Goal: Navigation & Orientation: Find specific page/section

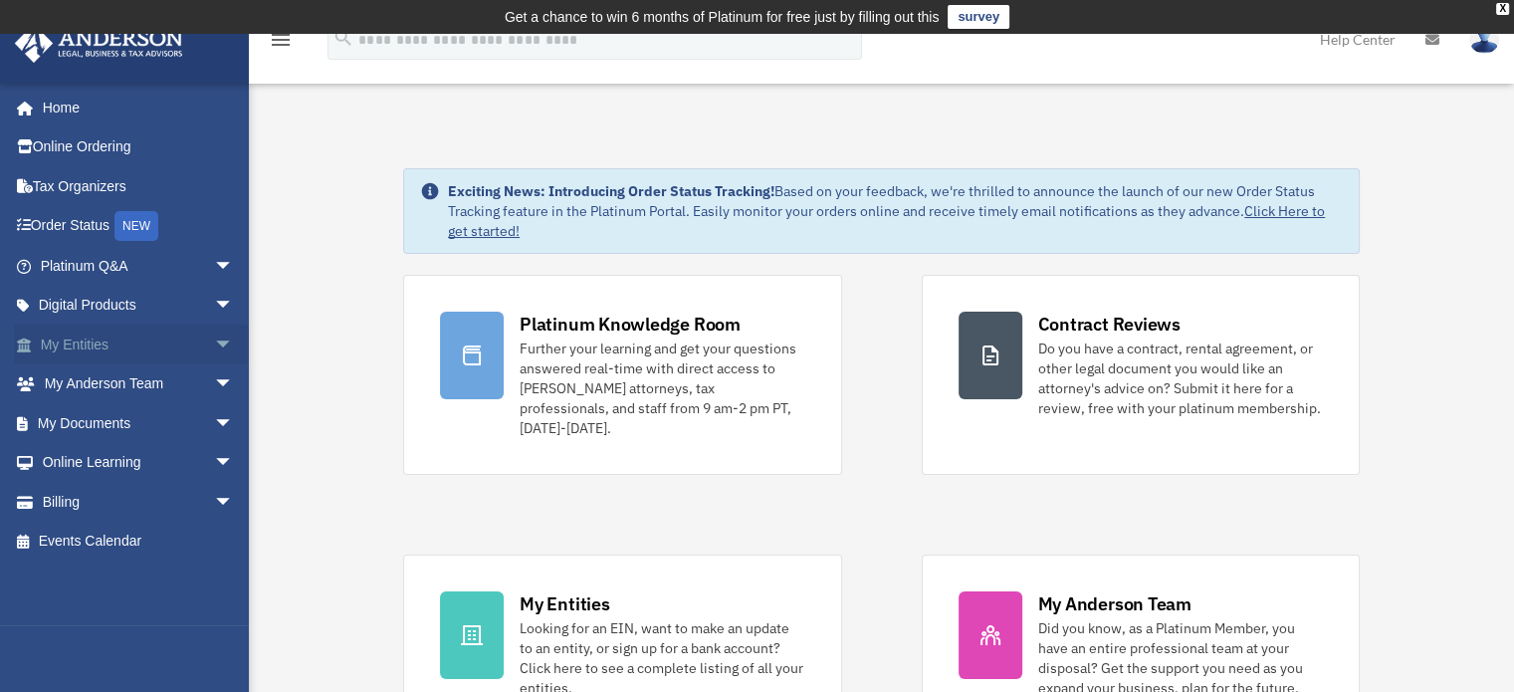
click at [104, 338] on link "My Entities arrow_drop_down" at bounding box center [139, 344] width 250 height 40
click at [214, 336] on span "arrow_drop_down" at bounding box center [234, 344] width 40 height 41
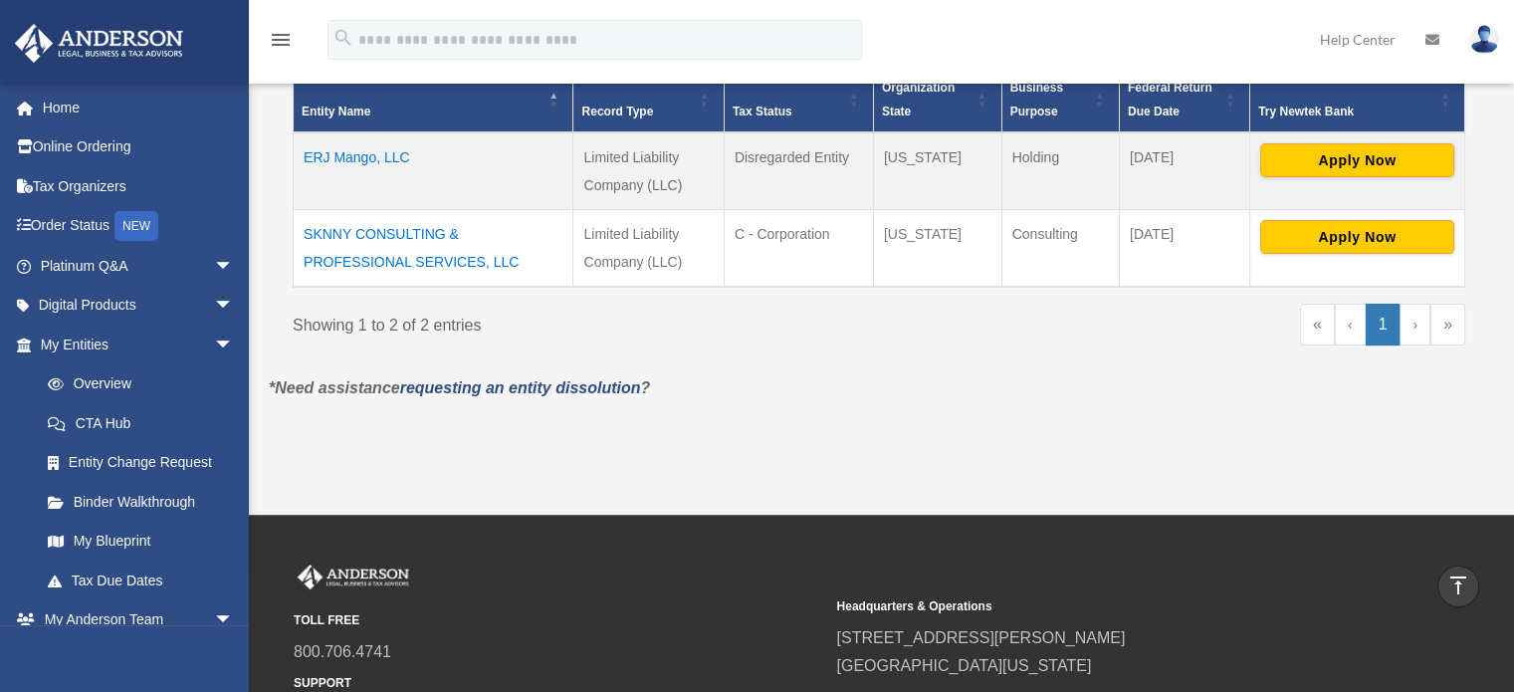
scroll to position [461, 0]
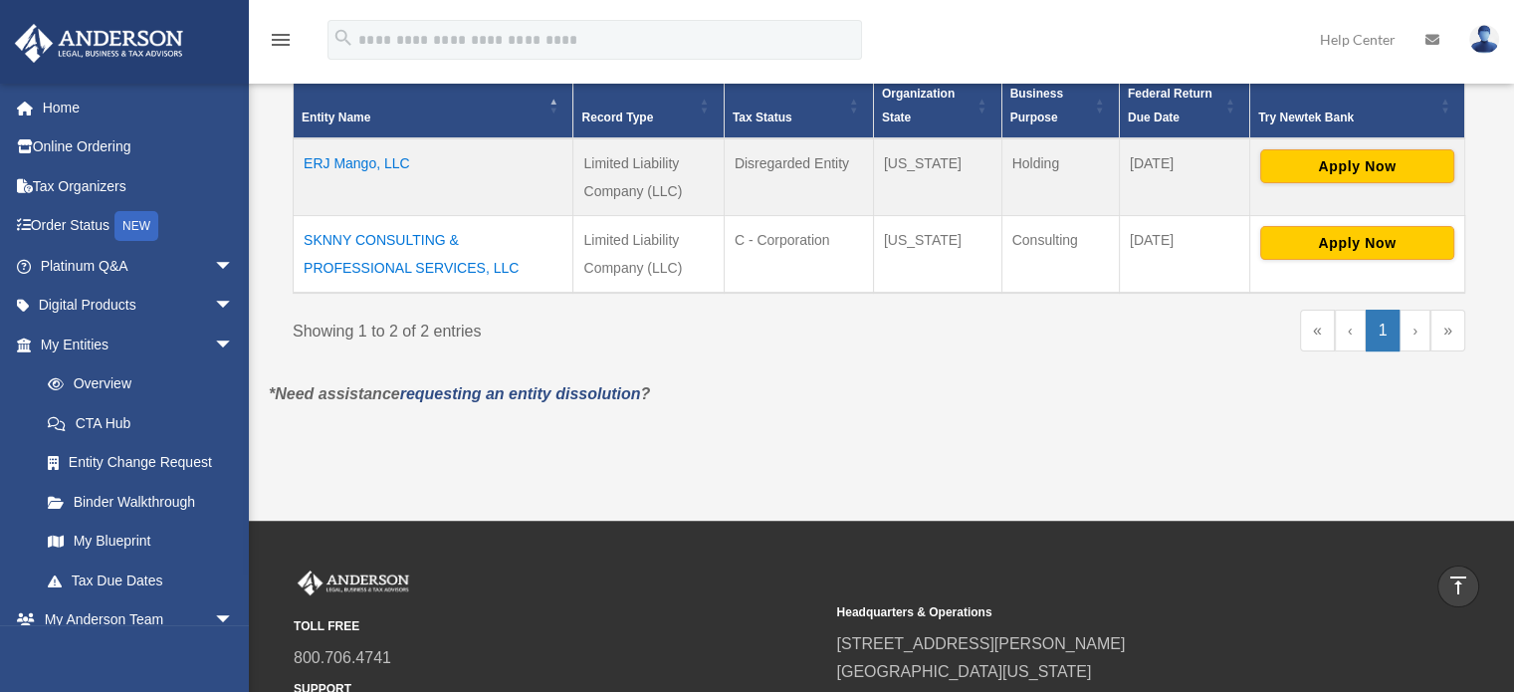
click at [408, 270] on td "SKNNY CONSULTING & PROFESSIONAL SERVICES, LLC" at bounding box center [434, 254] width 280 height 78
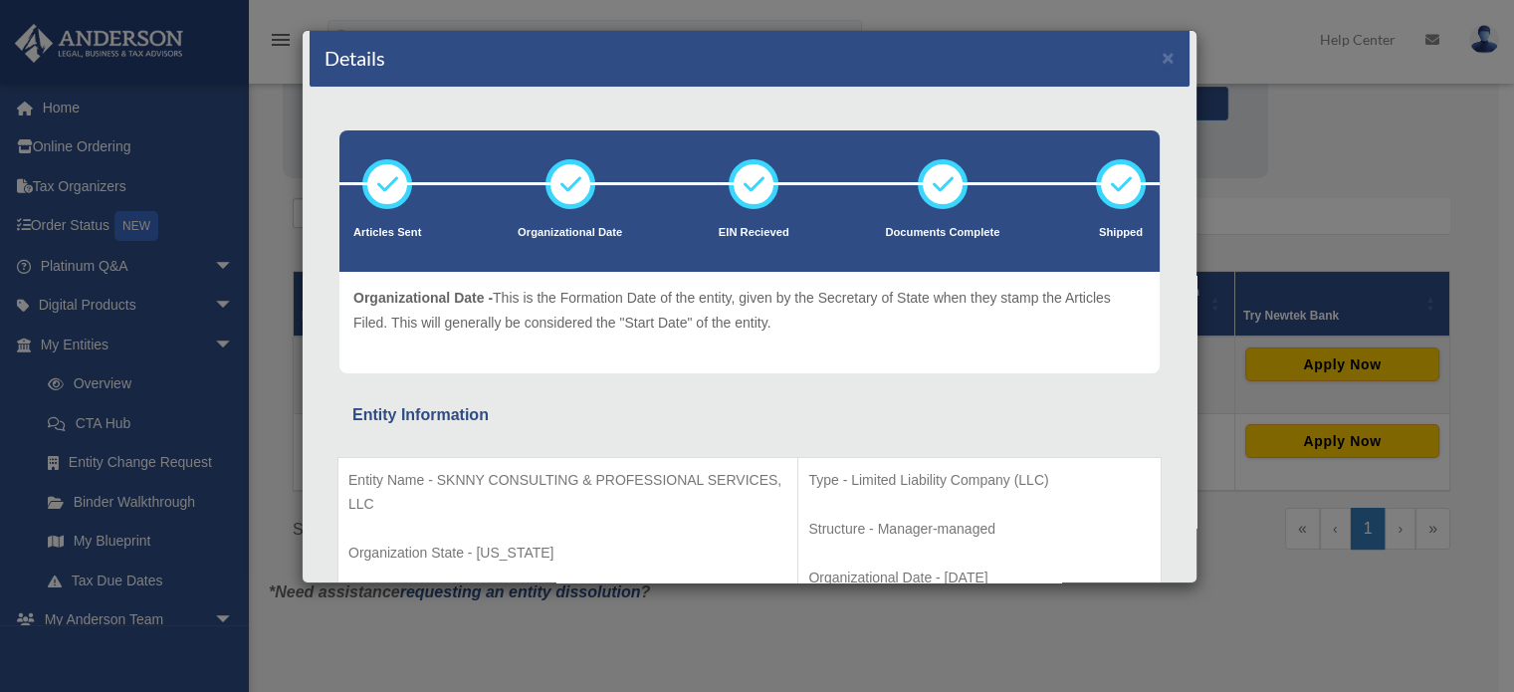
scroll to position [0, 0]
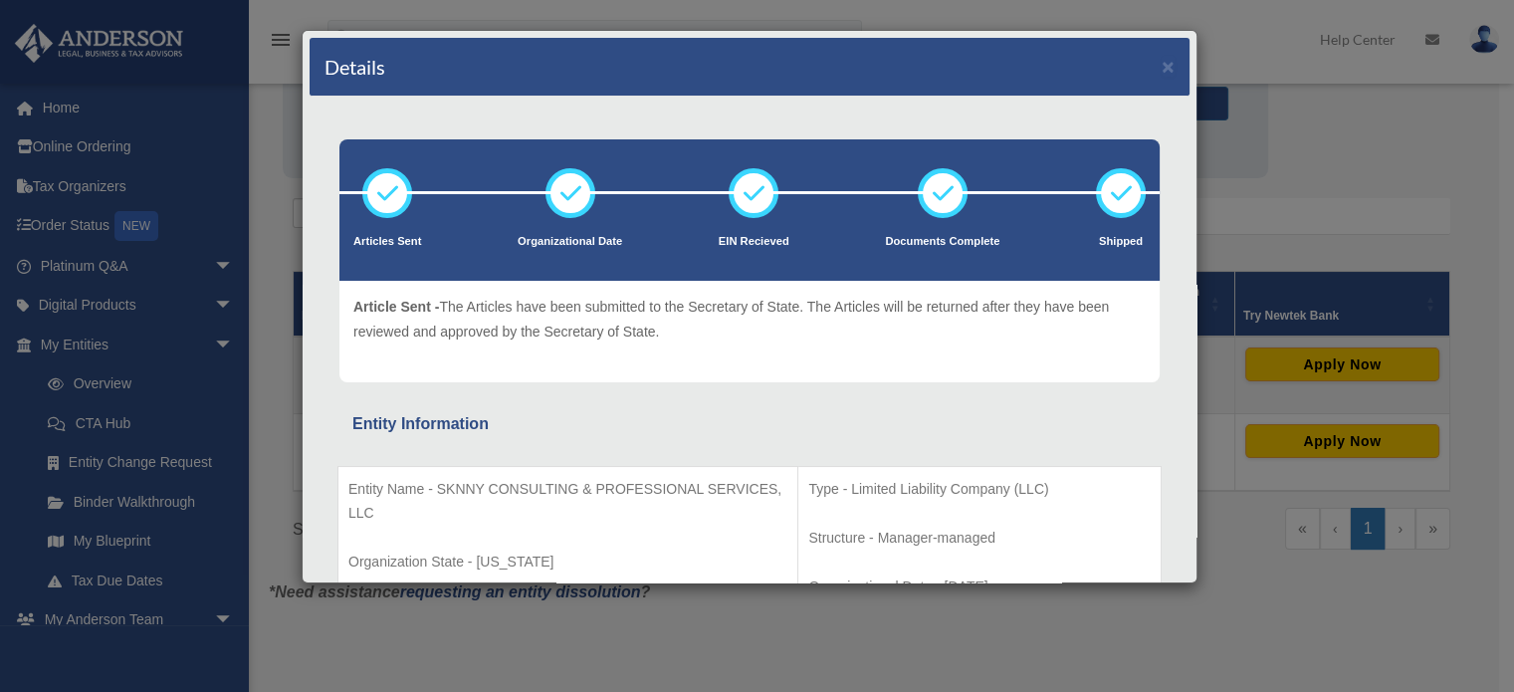
click at [294, 133] on div "Details × Articles Sent Organizational Date" at bounding box center [757, 346] width 1514 height 692
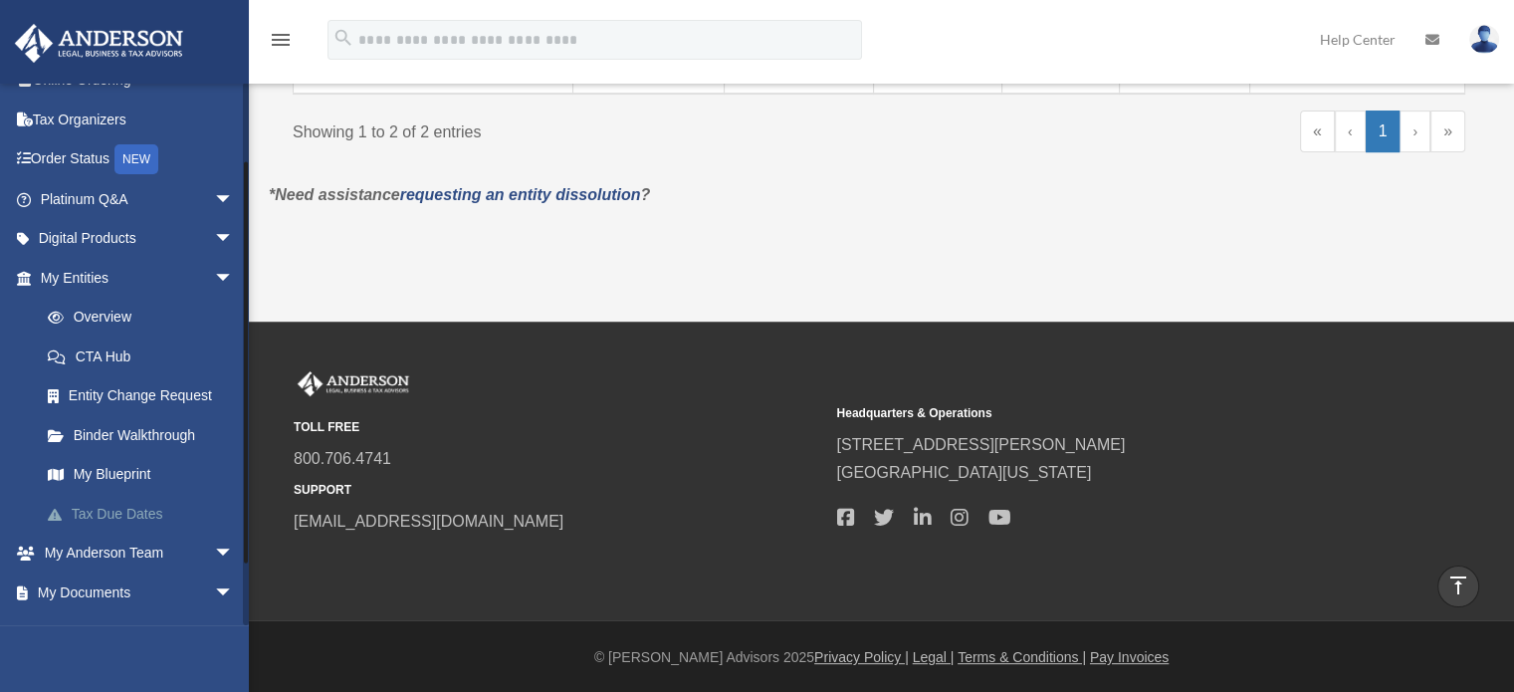
scroll to position [100, 0]
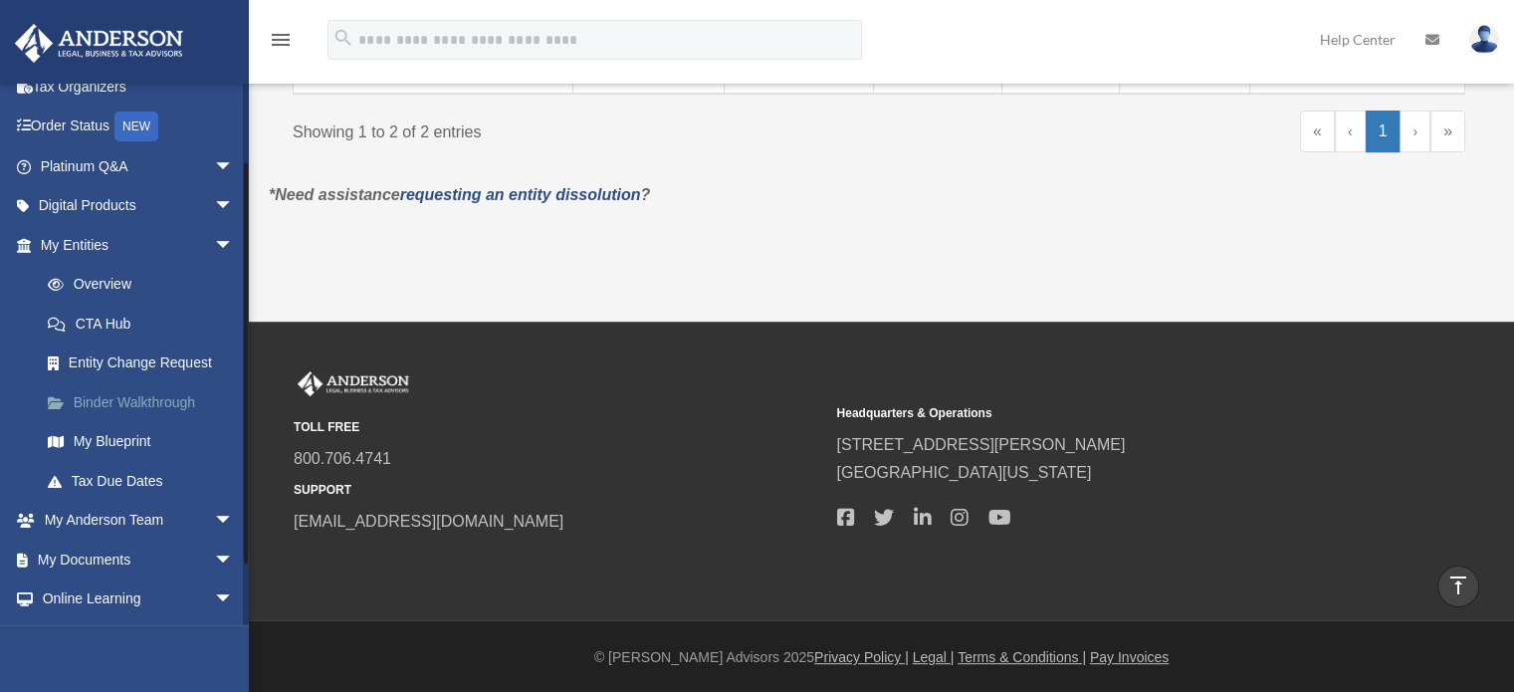
click at [141, 395] on link "Binder Walkthrough" at bounding box center [146, 402] width 236 height 40
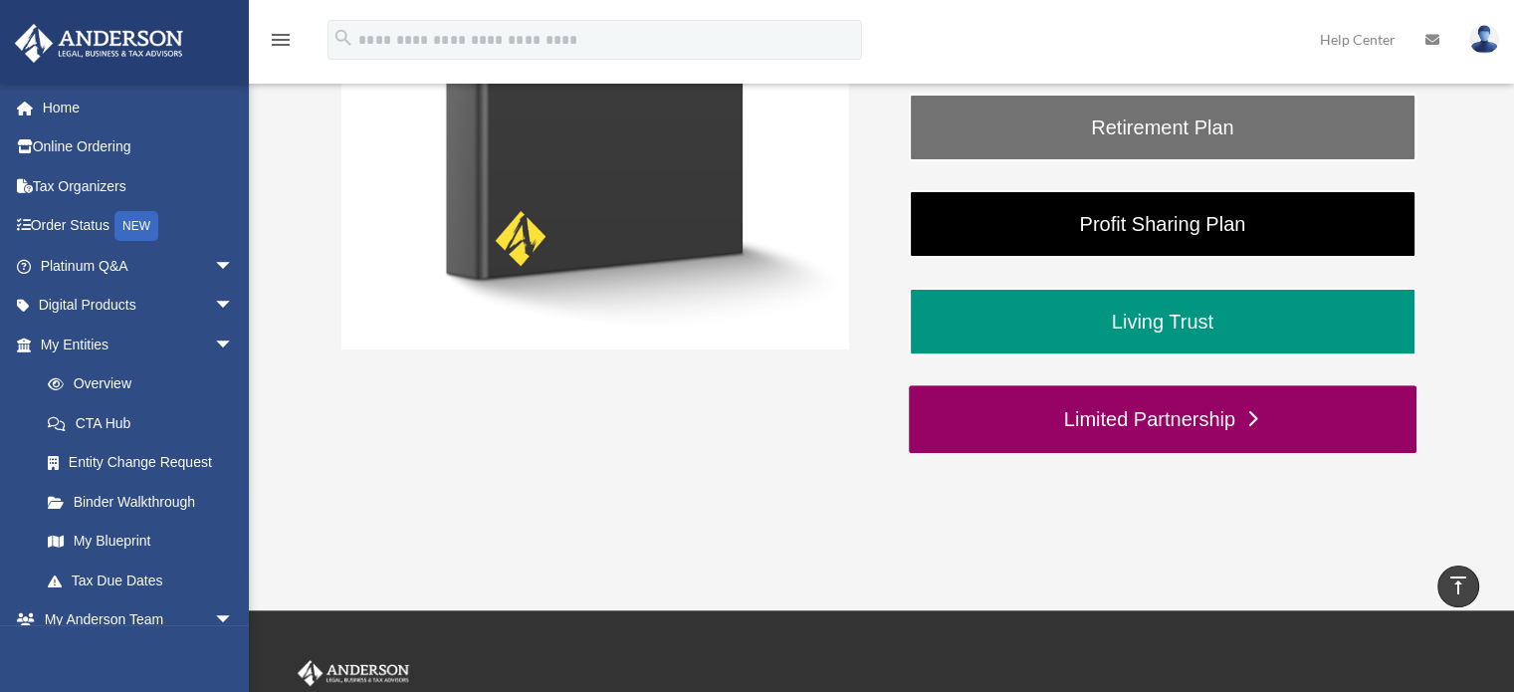
scroll to position [597, 0]
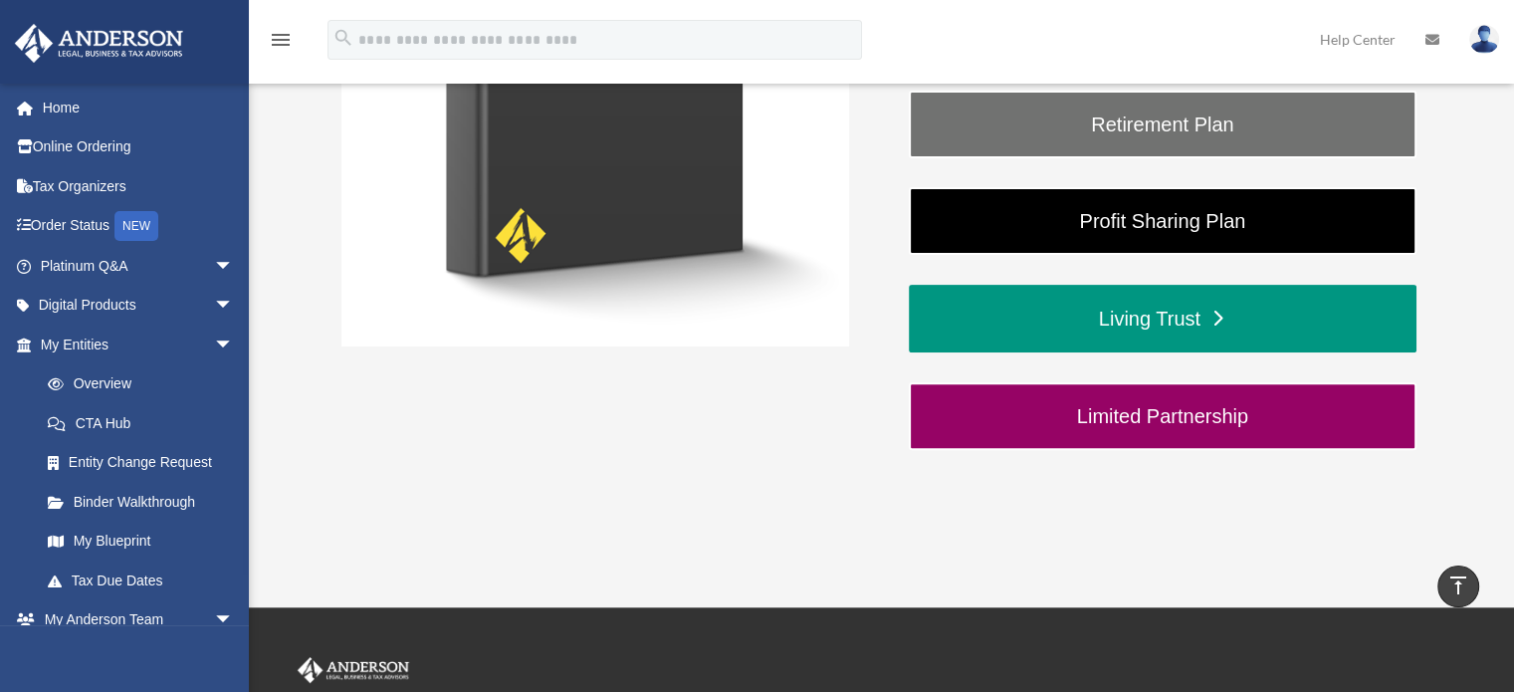
click at [1149, 314] on link "Living Trust" at bounding box center [1163, 319] width 508 height 68
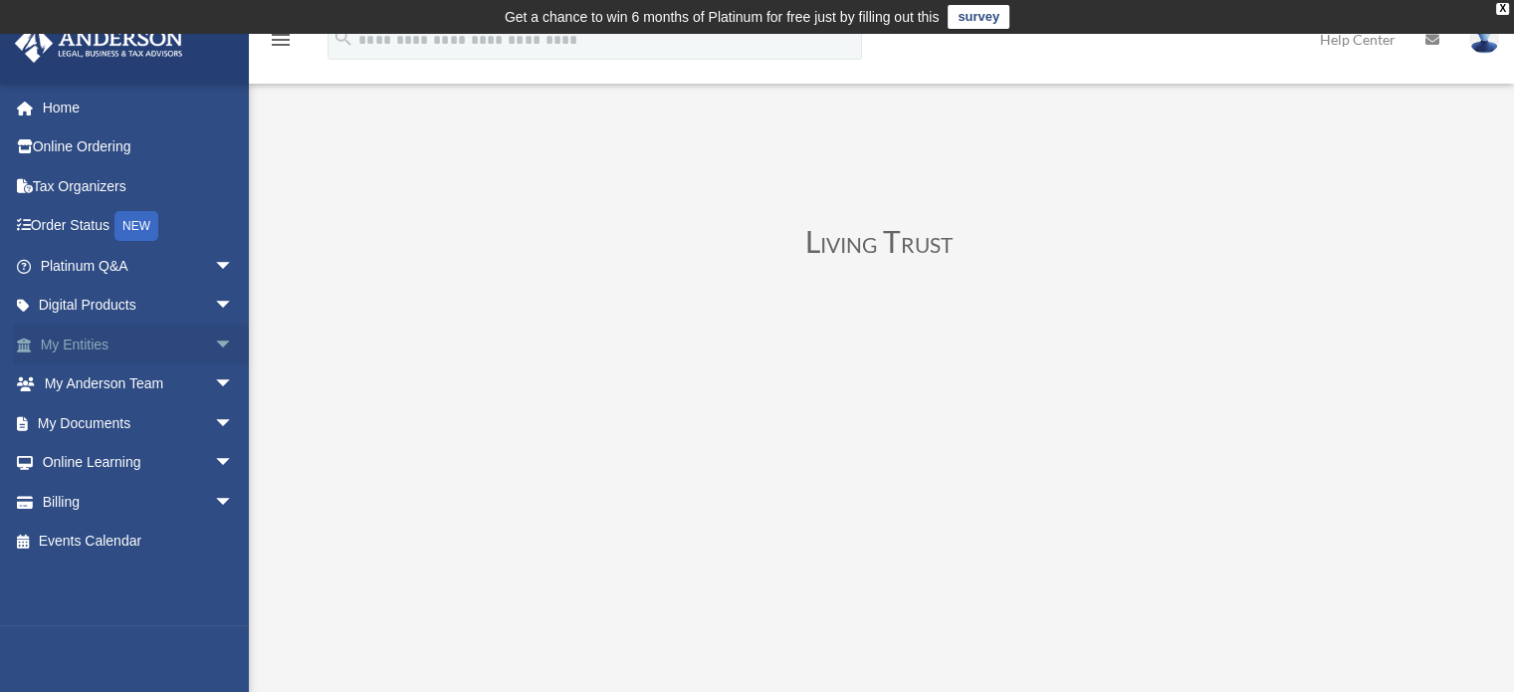
click at [214, 341] on span "arrow_drop_down" at bounding box center [234, 344] width 40 height 41
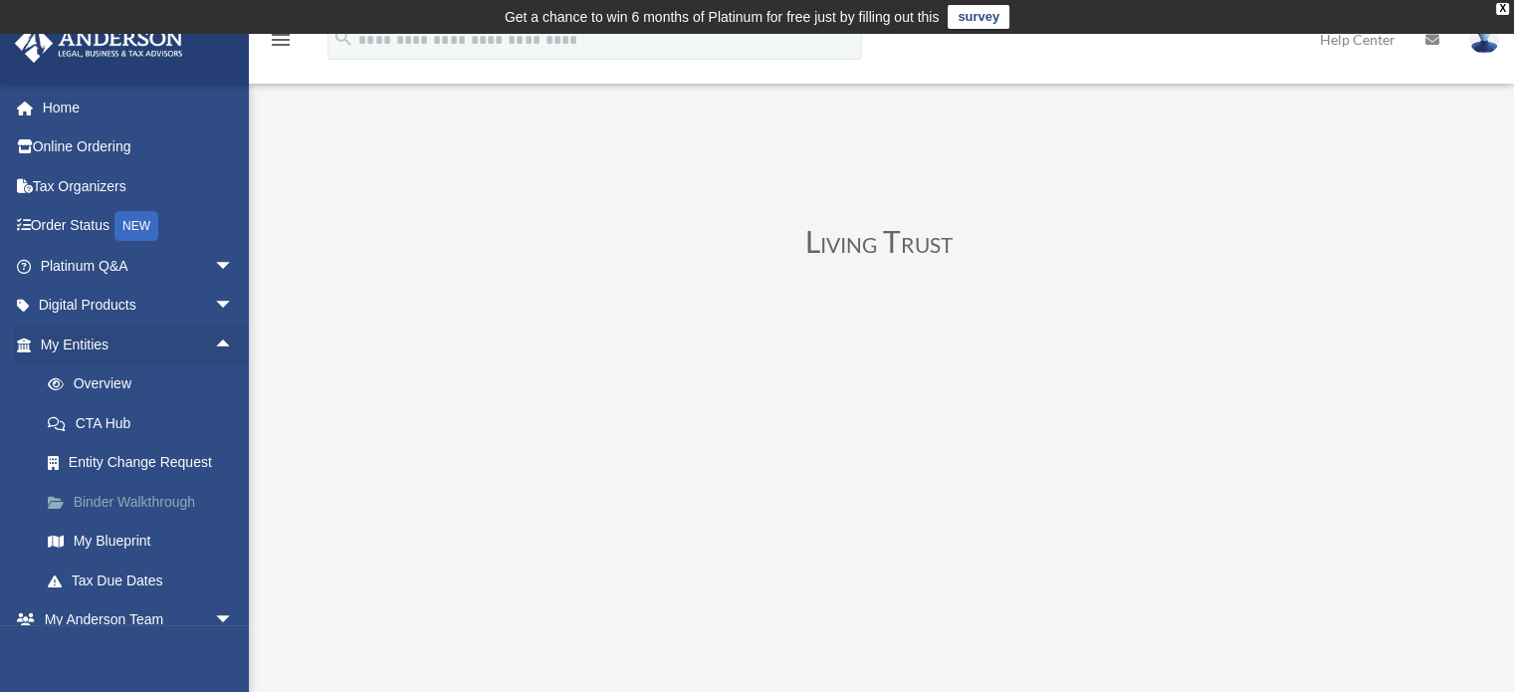
click at [142, 500] on link "Binder Walkthrough" at bounding box center [146, 502] width 236 height 40
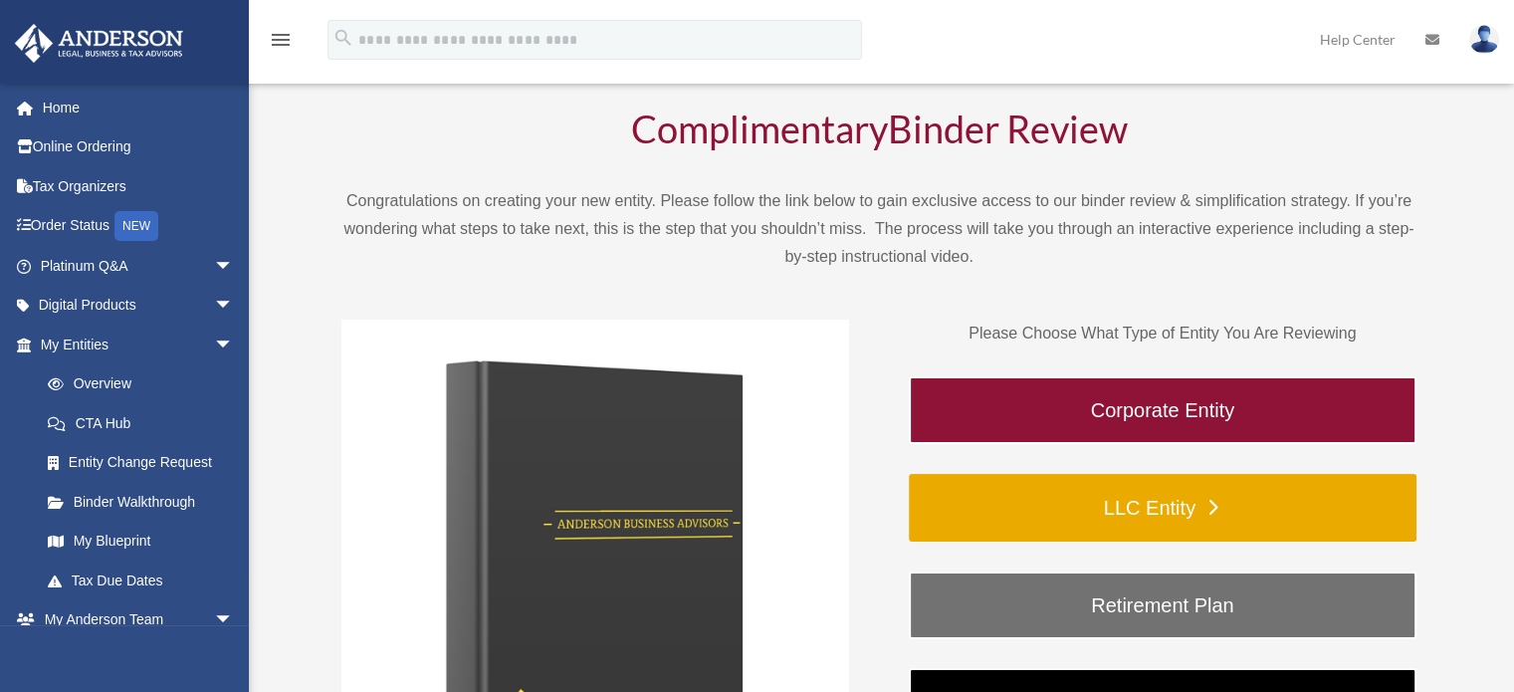
scroll to position [115, 0]
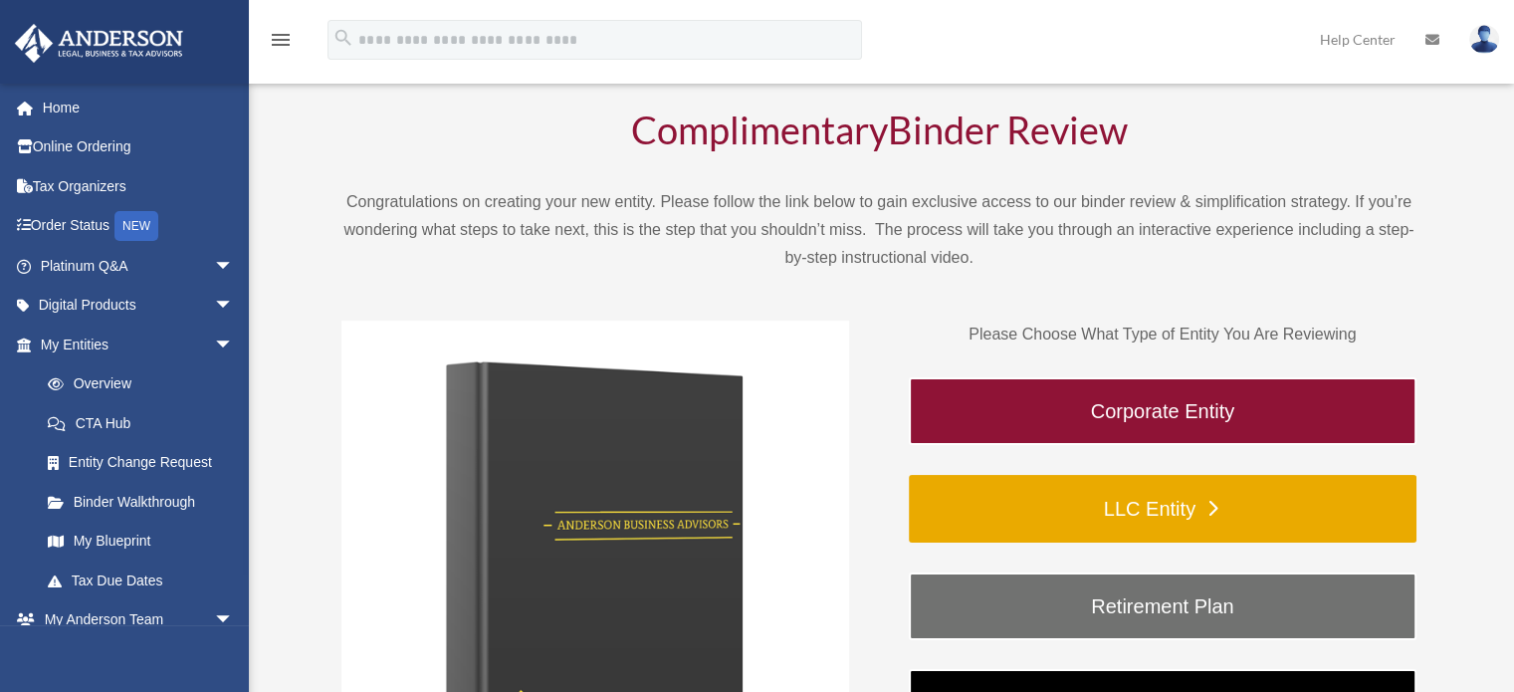
click at [1151, 501] on link "LLC Entity" at bounding box center [1163, 509] width 508 height 68
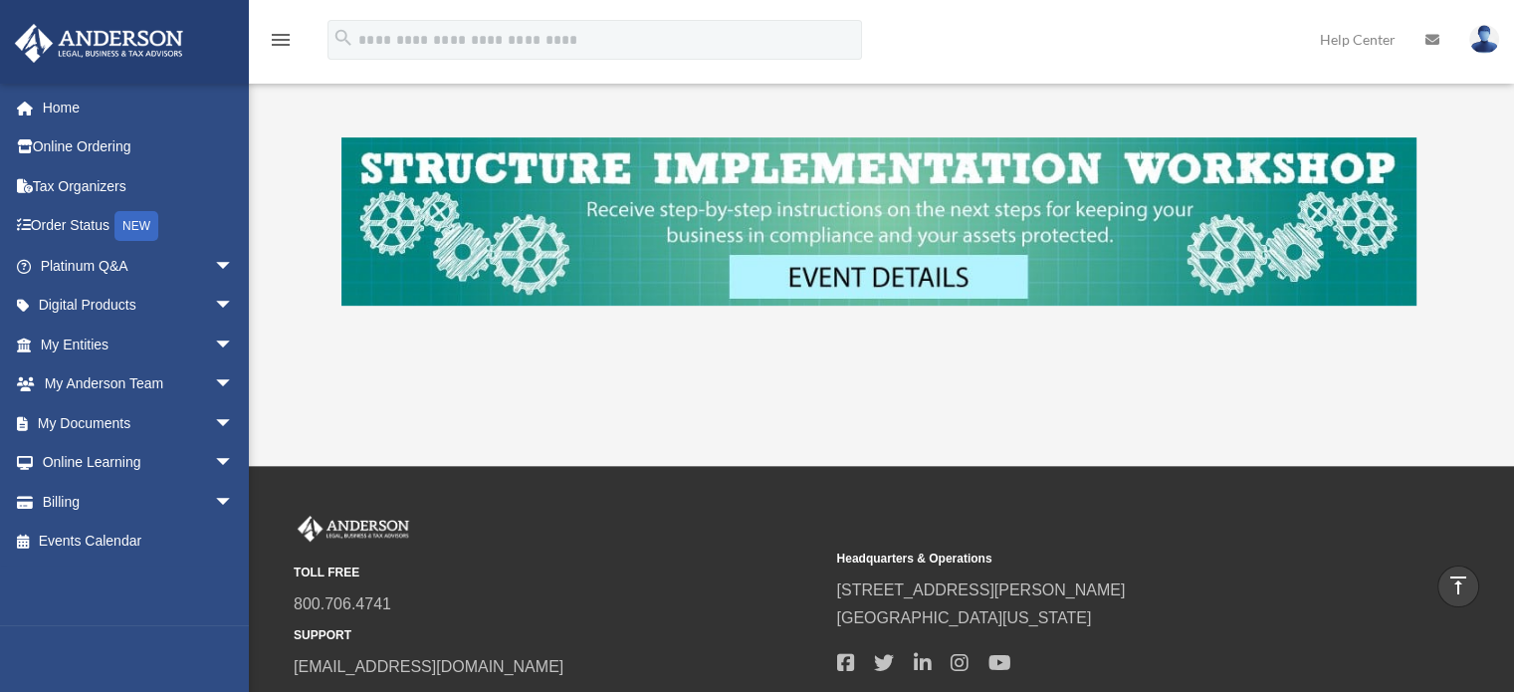
scroll to position [896, 0]
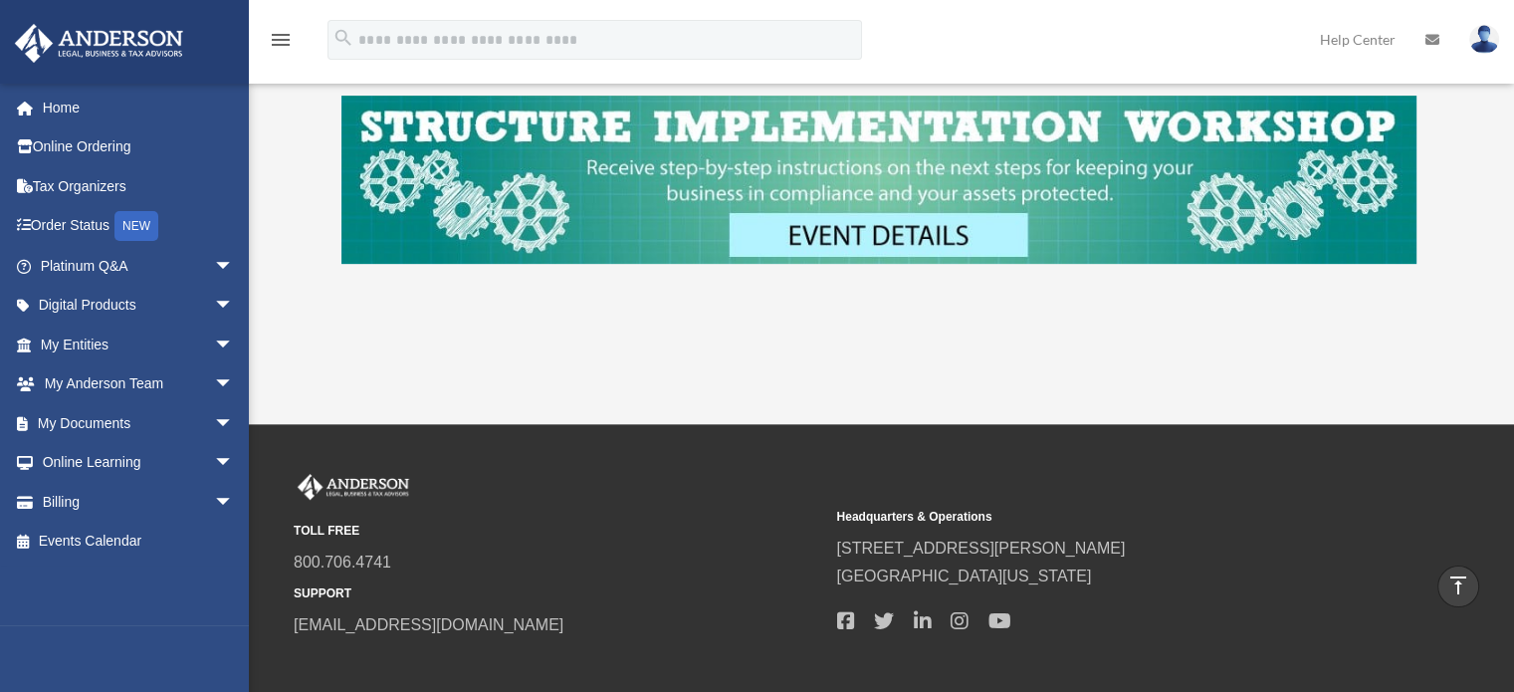
click at [867, 234] on img at bounding box center [878, 180] width 1075 height 168
